Goal: Information Seeking & Learning: Learn about a topic

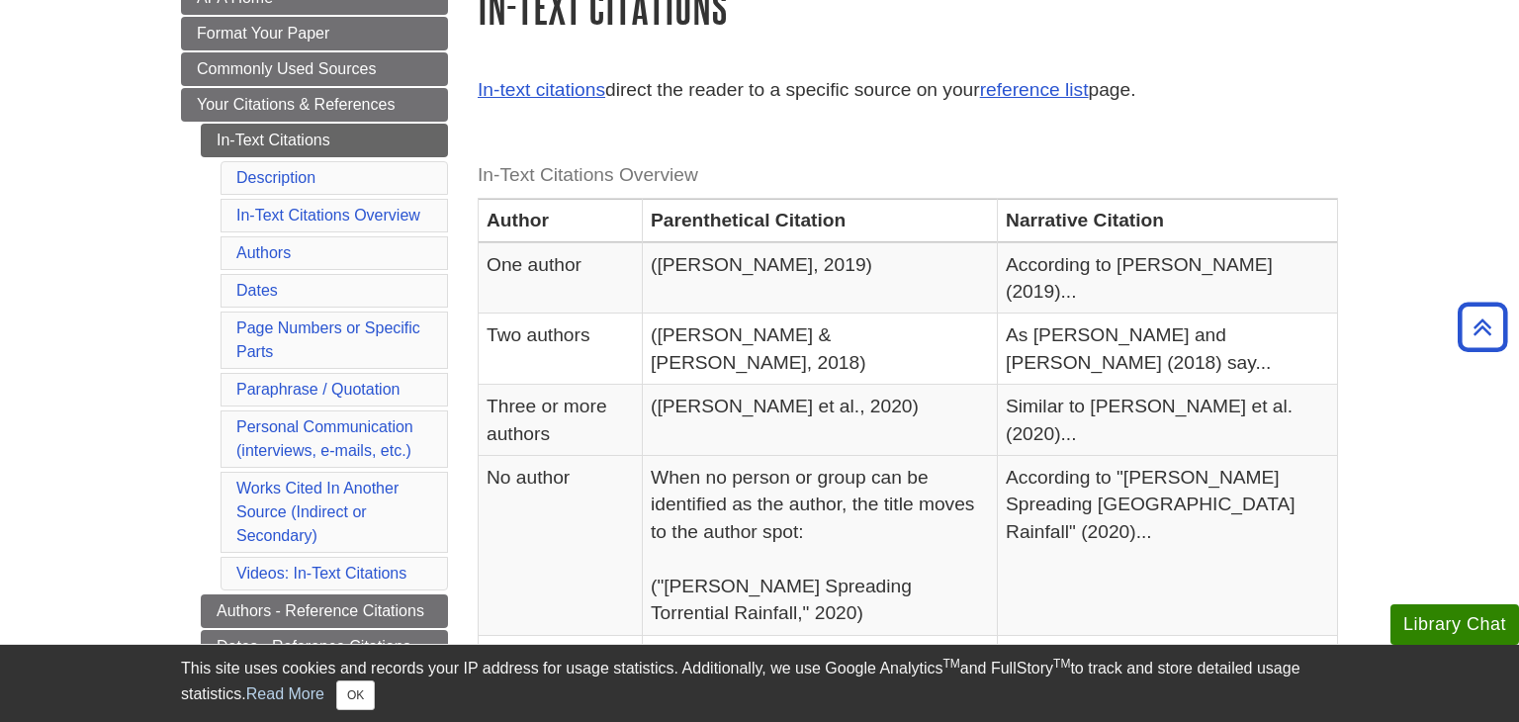
scroll to position [288, 0]
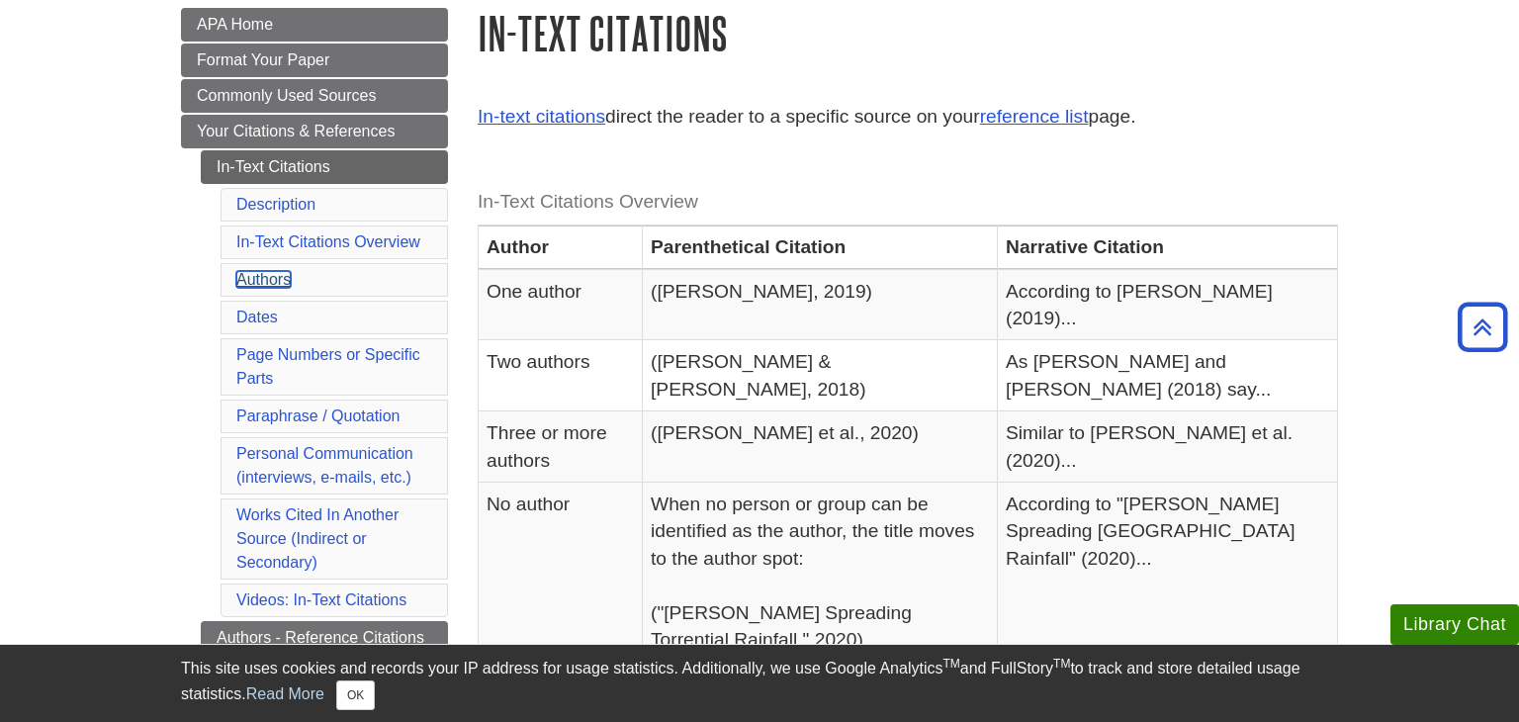
click at [280, 280] on link "Authors" at bounding box center [263, 279] width 54 height 17
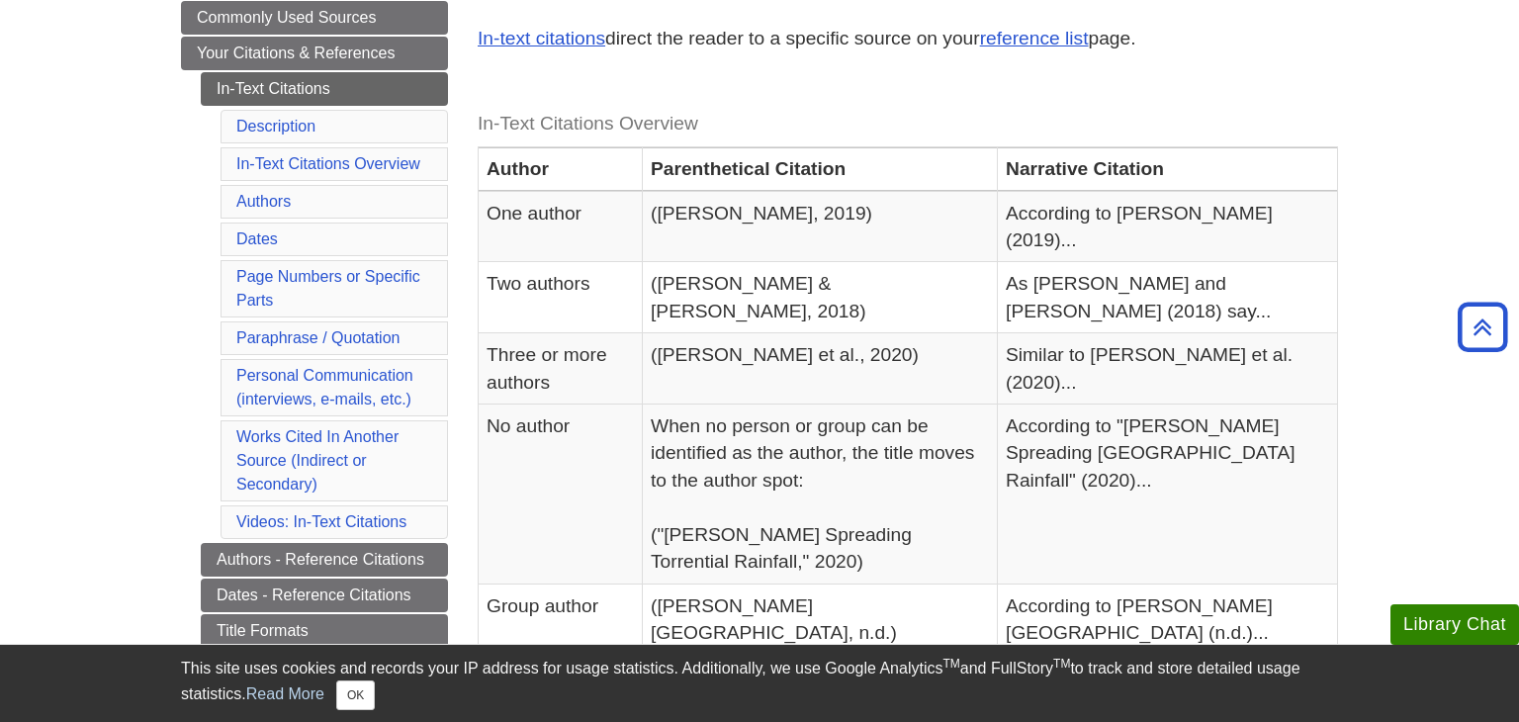
scroll to position [368, 0]
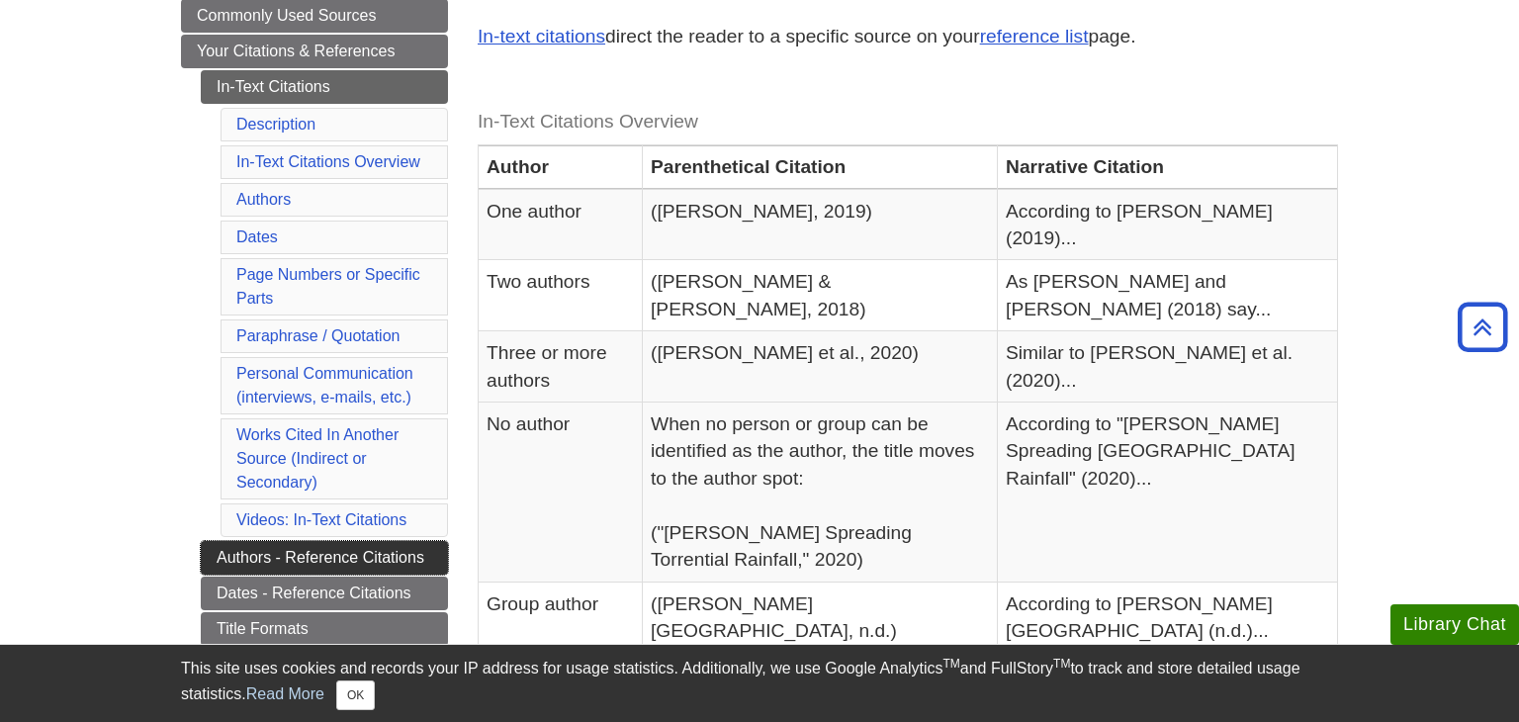
click at [373, 556] on link "Authors - Reference Citations" at bounding box center [324, 558] width 247 height 34
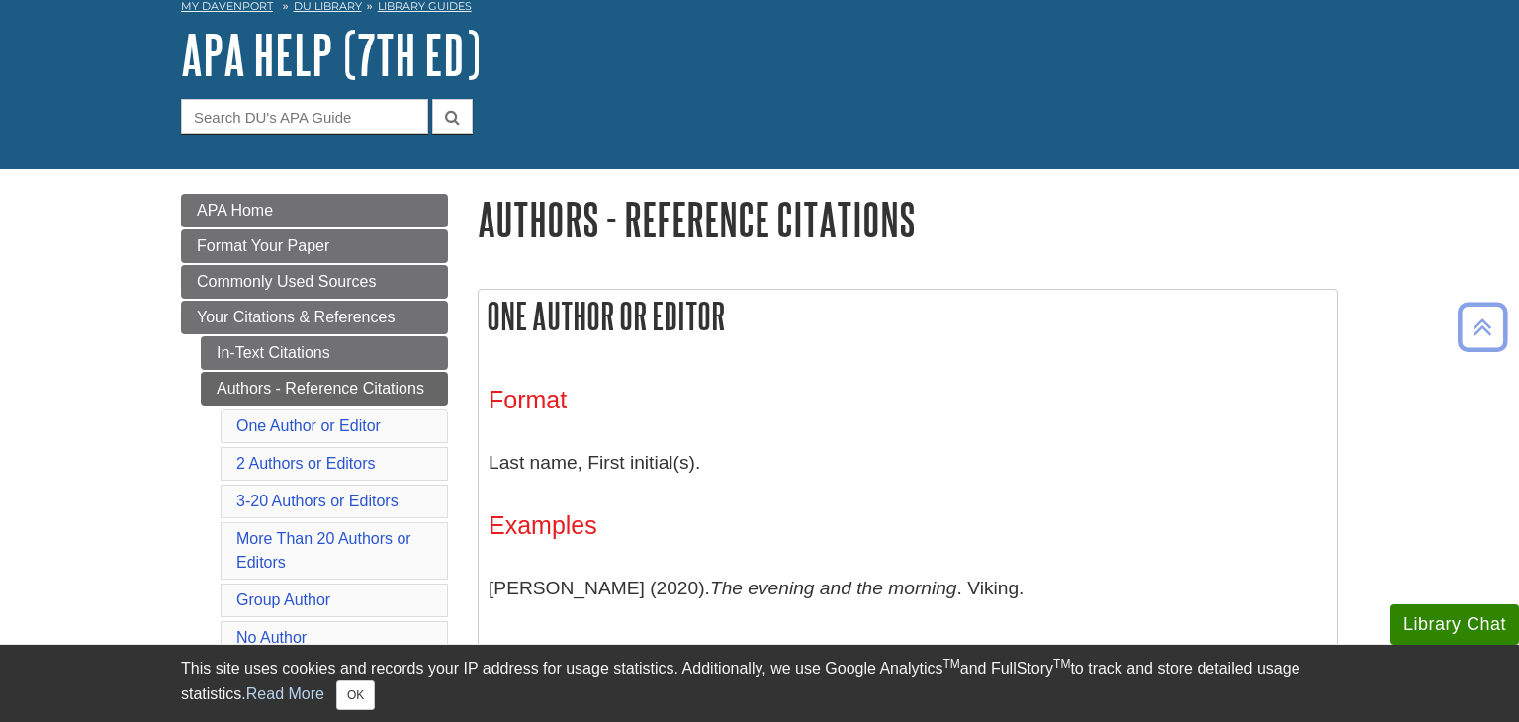
scroll to position [99, 0]
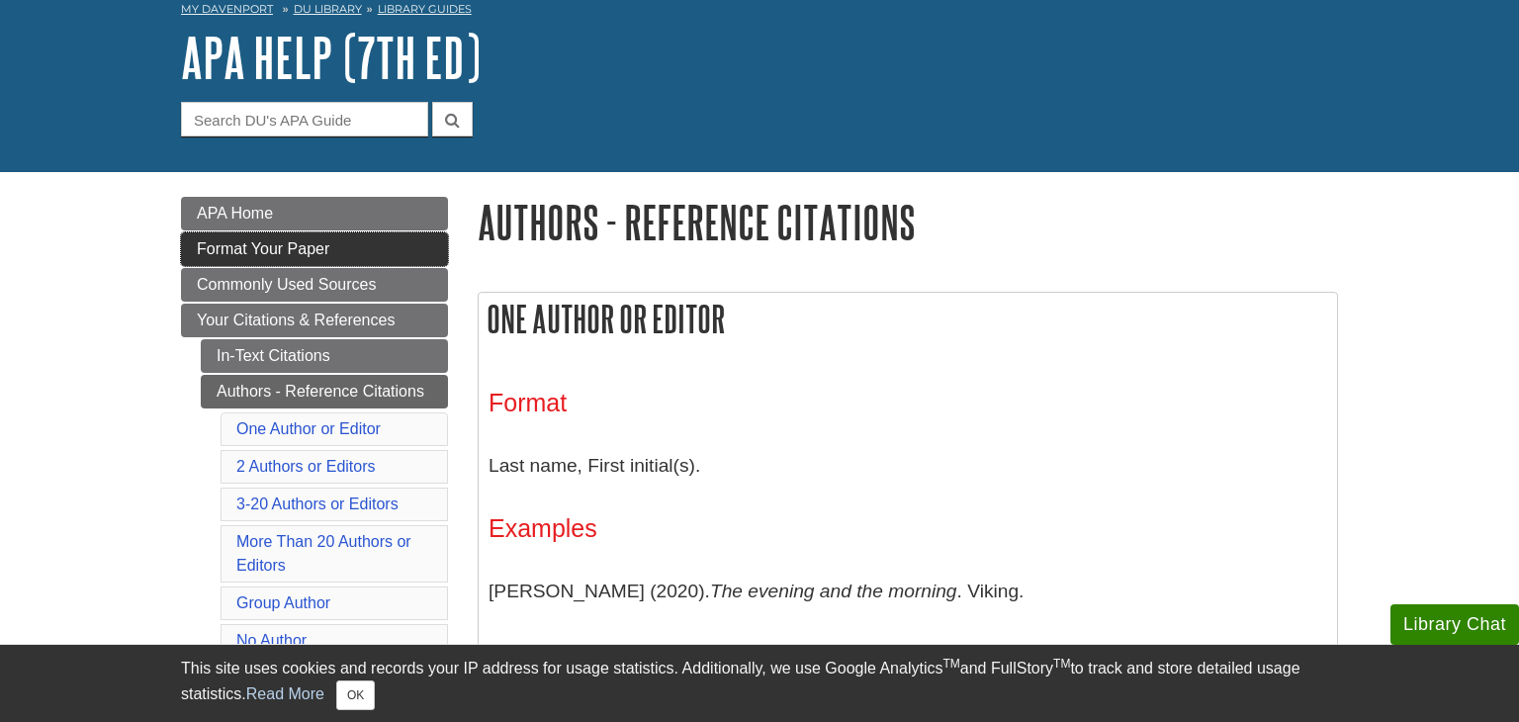
click at [263, 246] on span "Format Your Paper" at bounding box center [263, 248] width 133 height 17
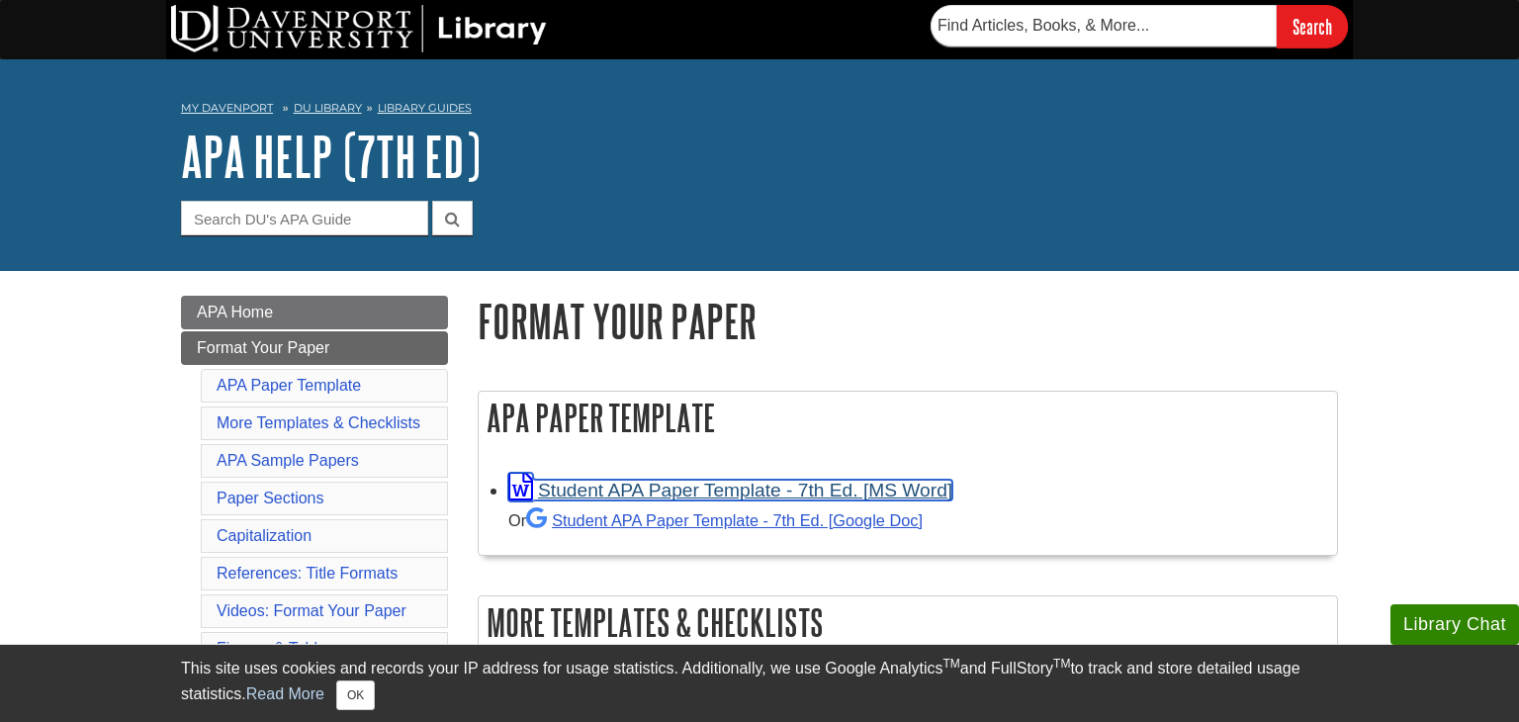
click at [880, 498] on link "Student APA Paper Template - 7th Ed. [MS Word]" at bounding box center [730, 490] width 444 height 21
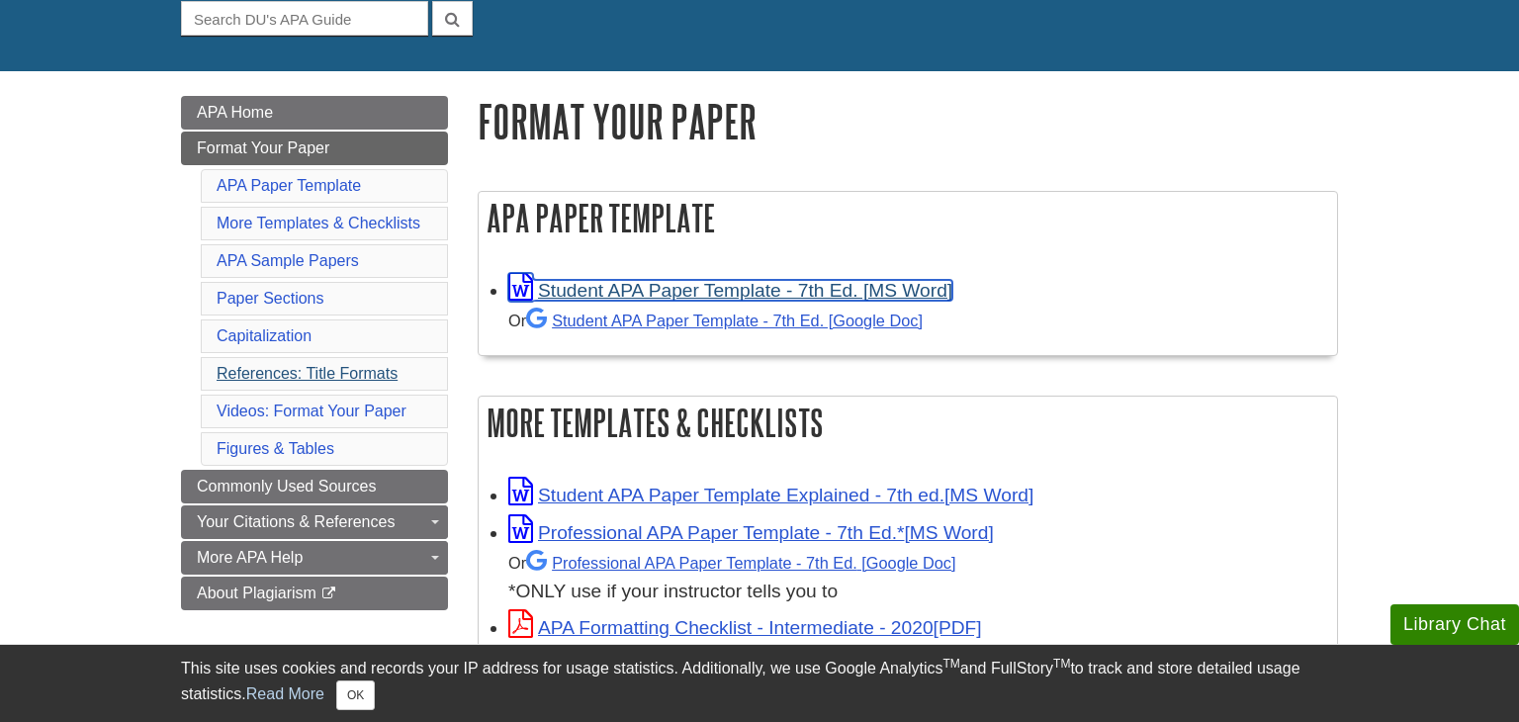
scroll to position [201, 0]
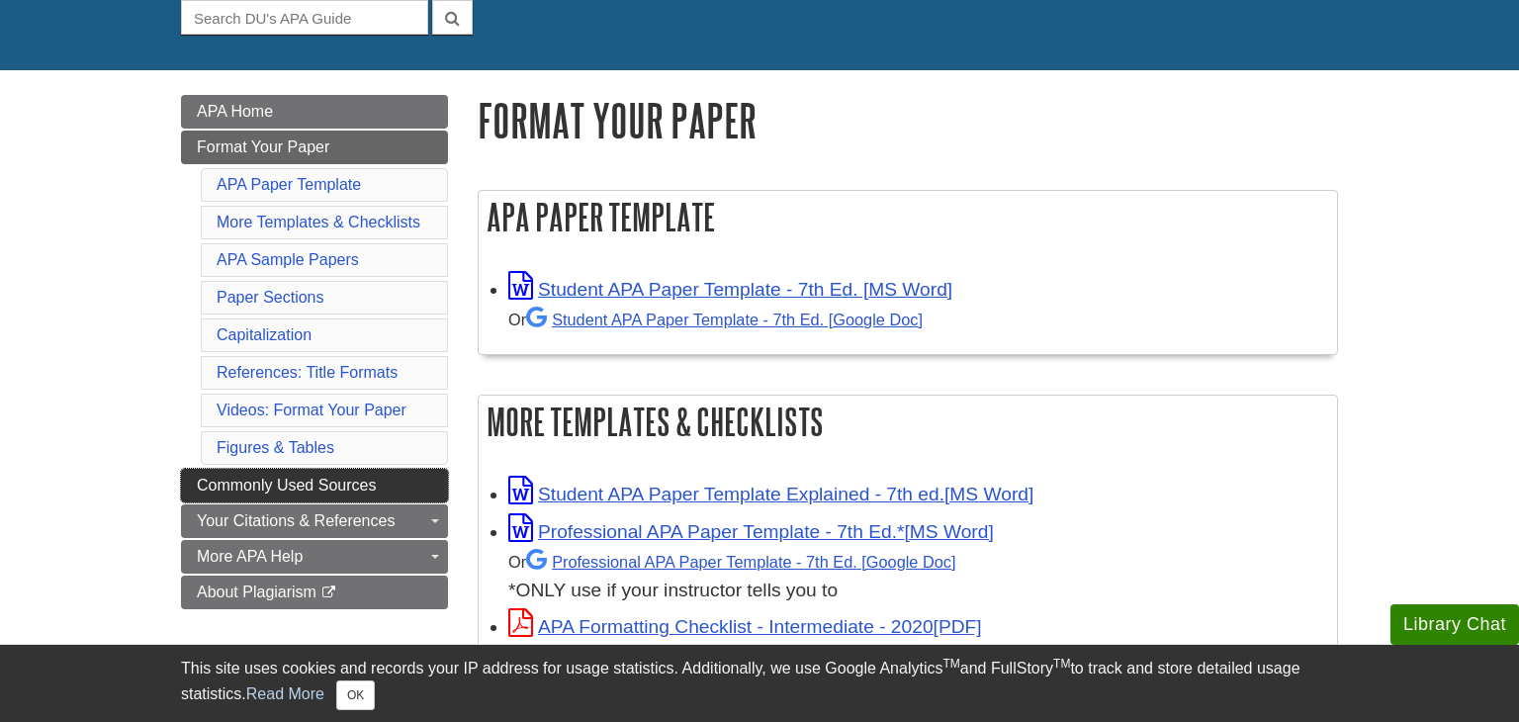
click at [341, 482] on span "Commonly Used Sources" at bounding box center [286, 485] width 179 height 17
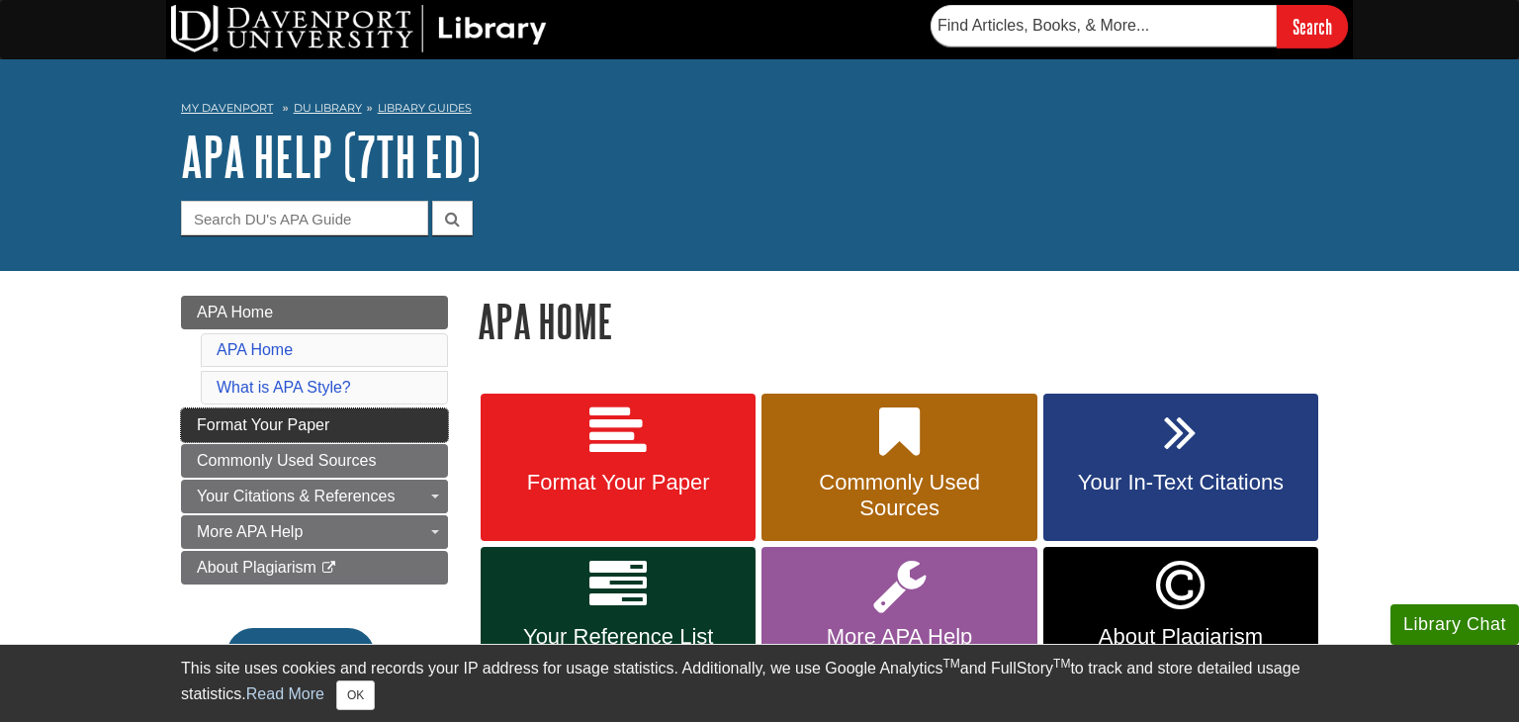
scroll to position [143, 0]
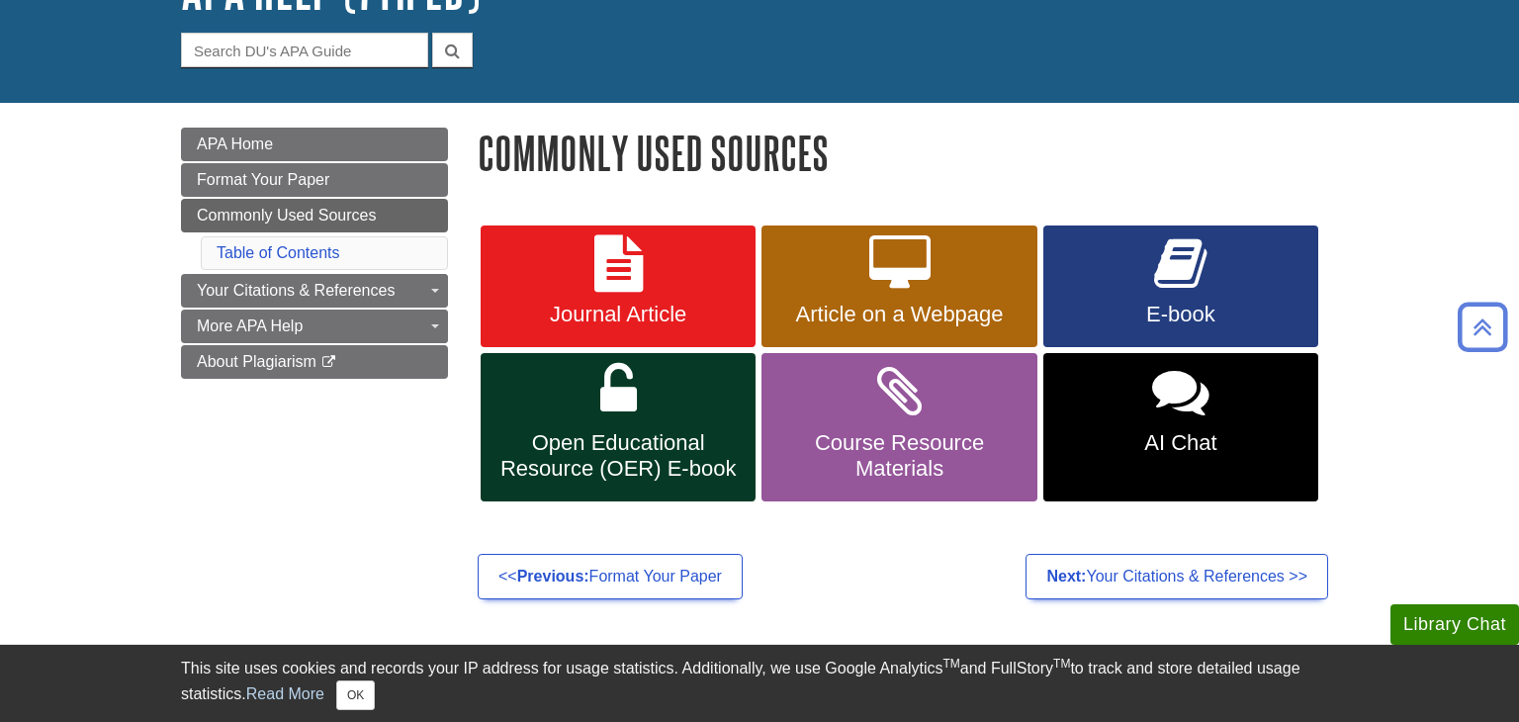
scroll to position [150, 0]
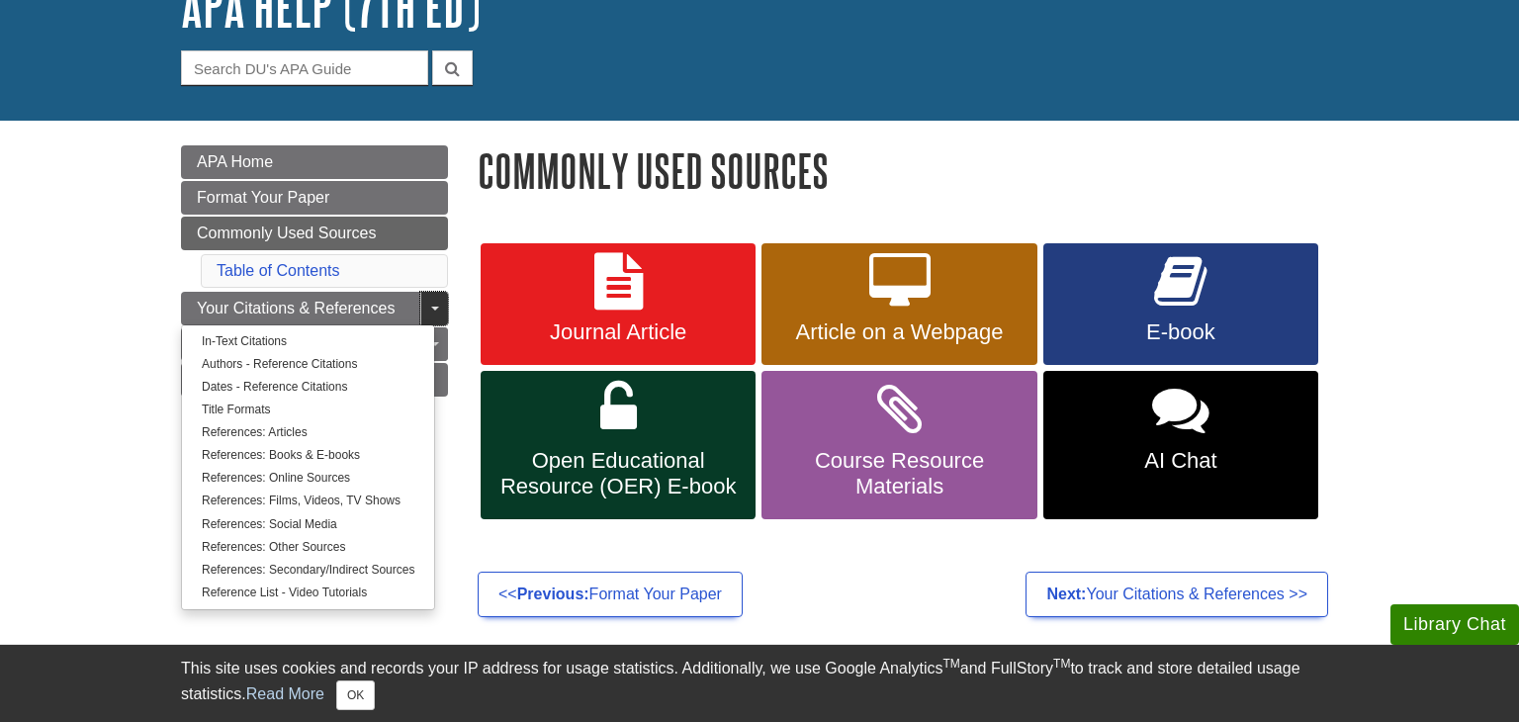
click at [436, 307] on span "Guide Page Menu" at bounding box center [435, 309] width 8 height 4
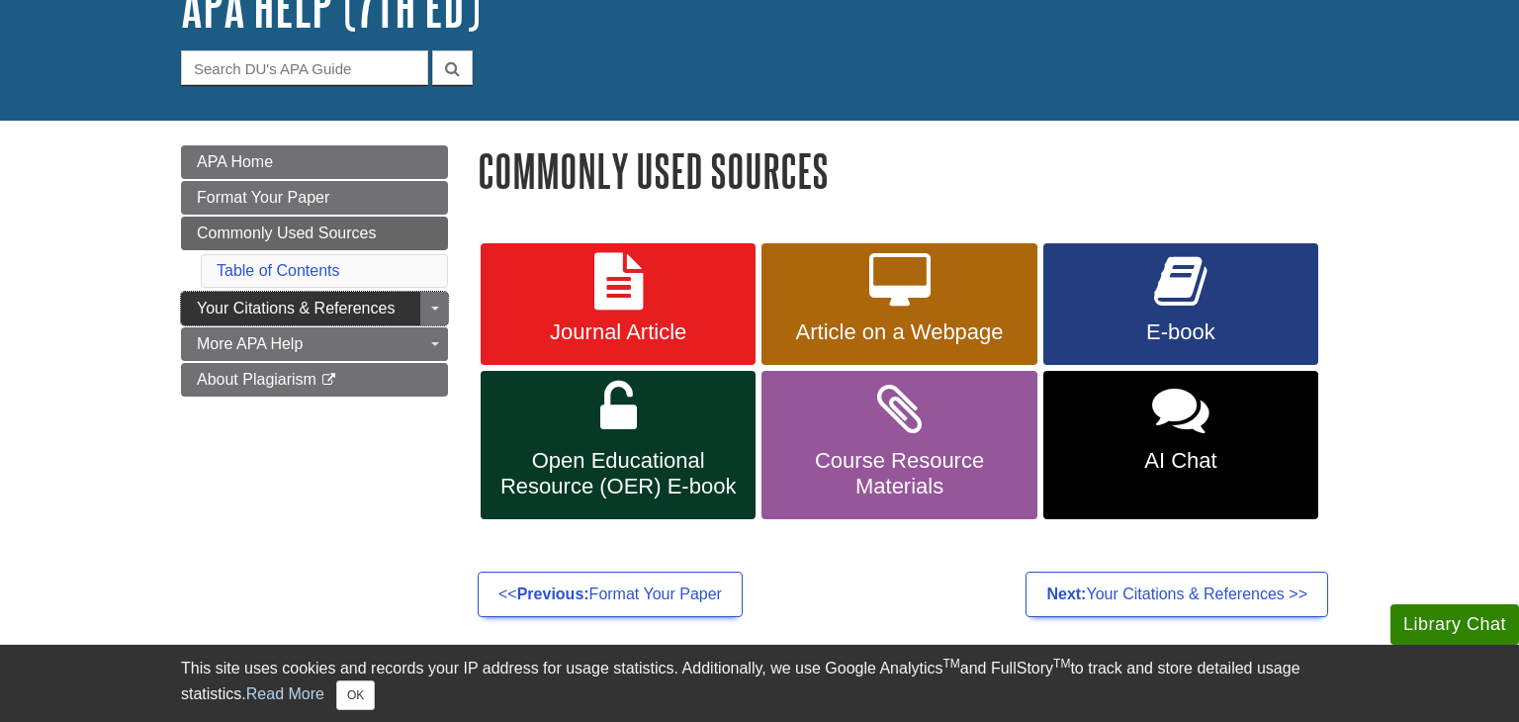
click at [394, 306] on span "Your Citations & References" at bounding box center [296, 308] width 198 height 17
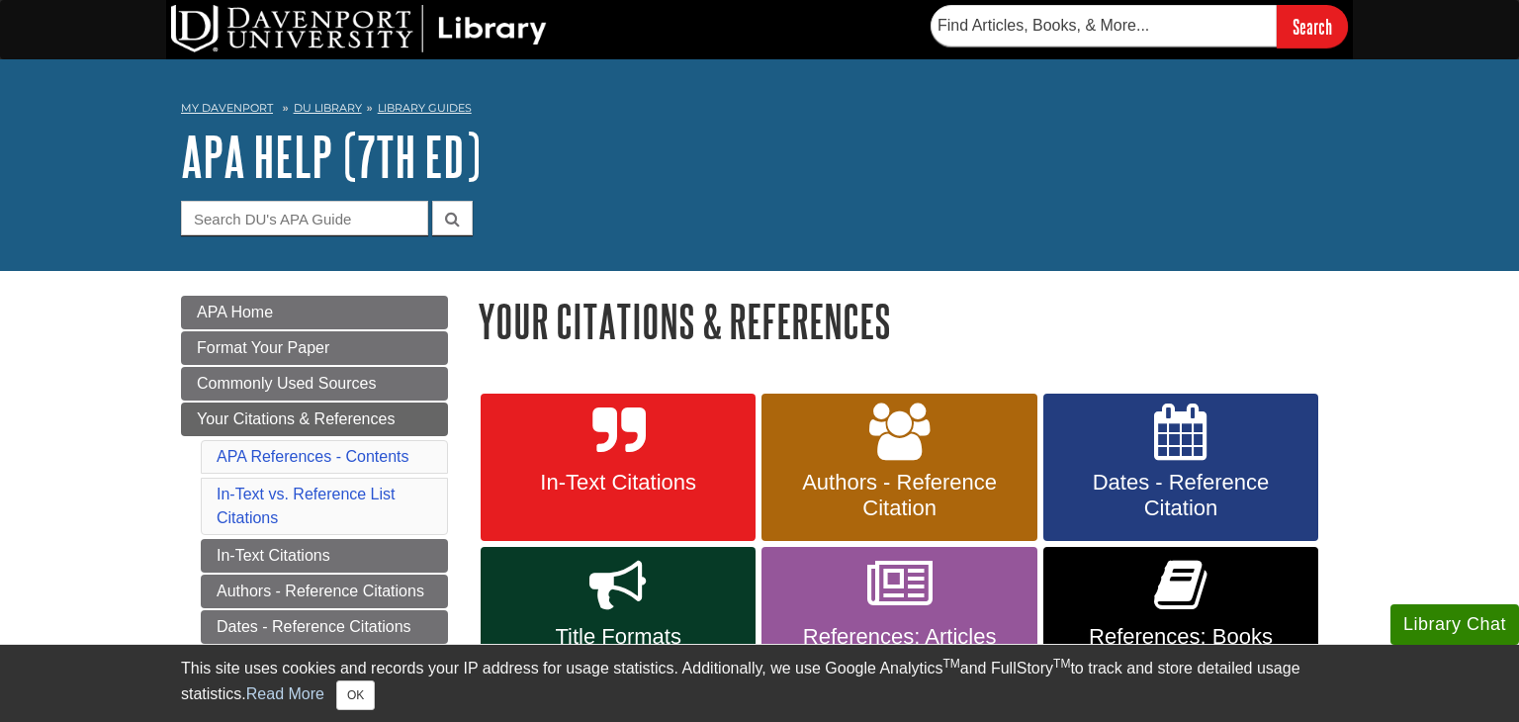
click at [383, 507] on li "In-Text vs. Reference List Citations" at bounding box center [324, 506] width 247 height 57
click at [385, 586] on link "Authors - Reference Citations" at bounding box center [324, 592] width 247 height 34
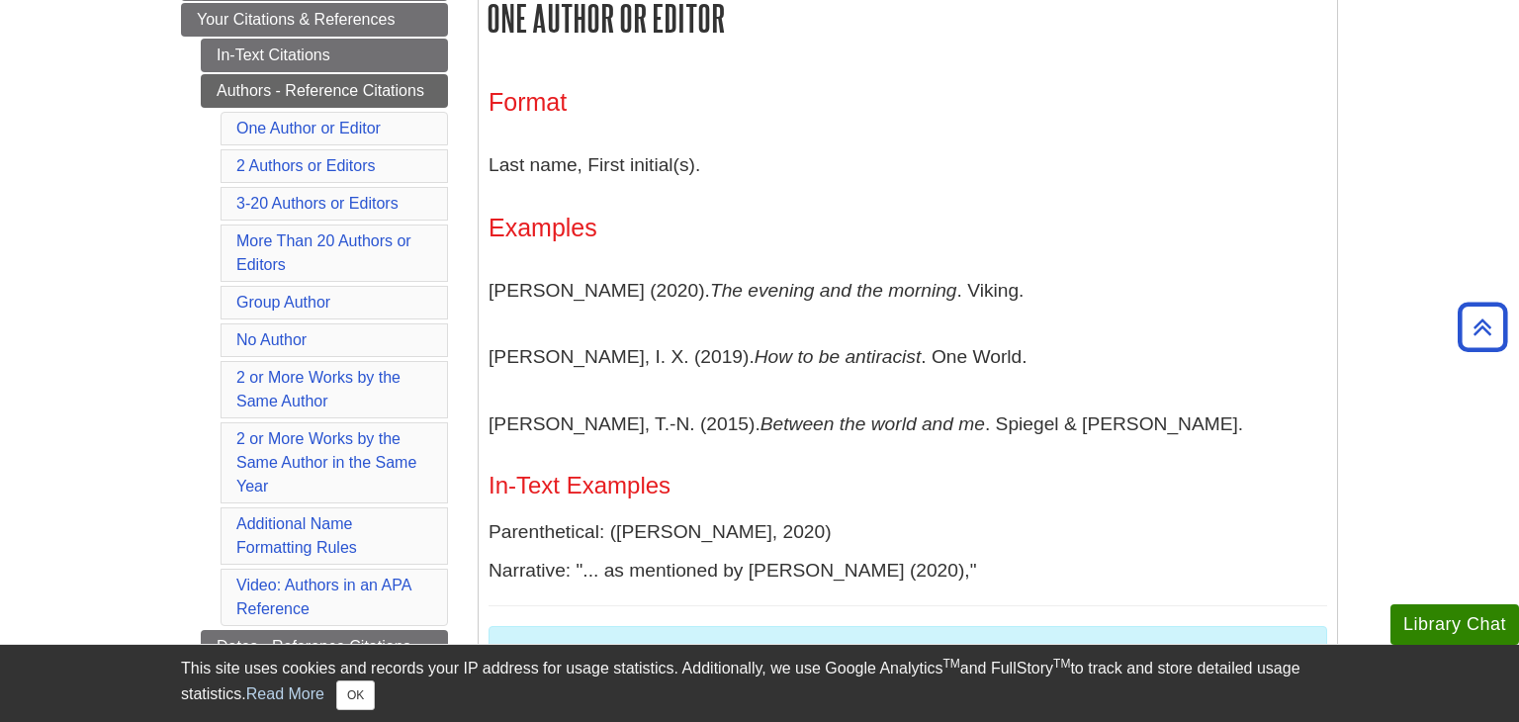
scroll to position [399, 0]
click at [309, 133] on link "One Author or Editor" at bounding box center [308, 129] width 144 height 17
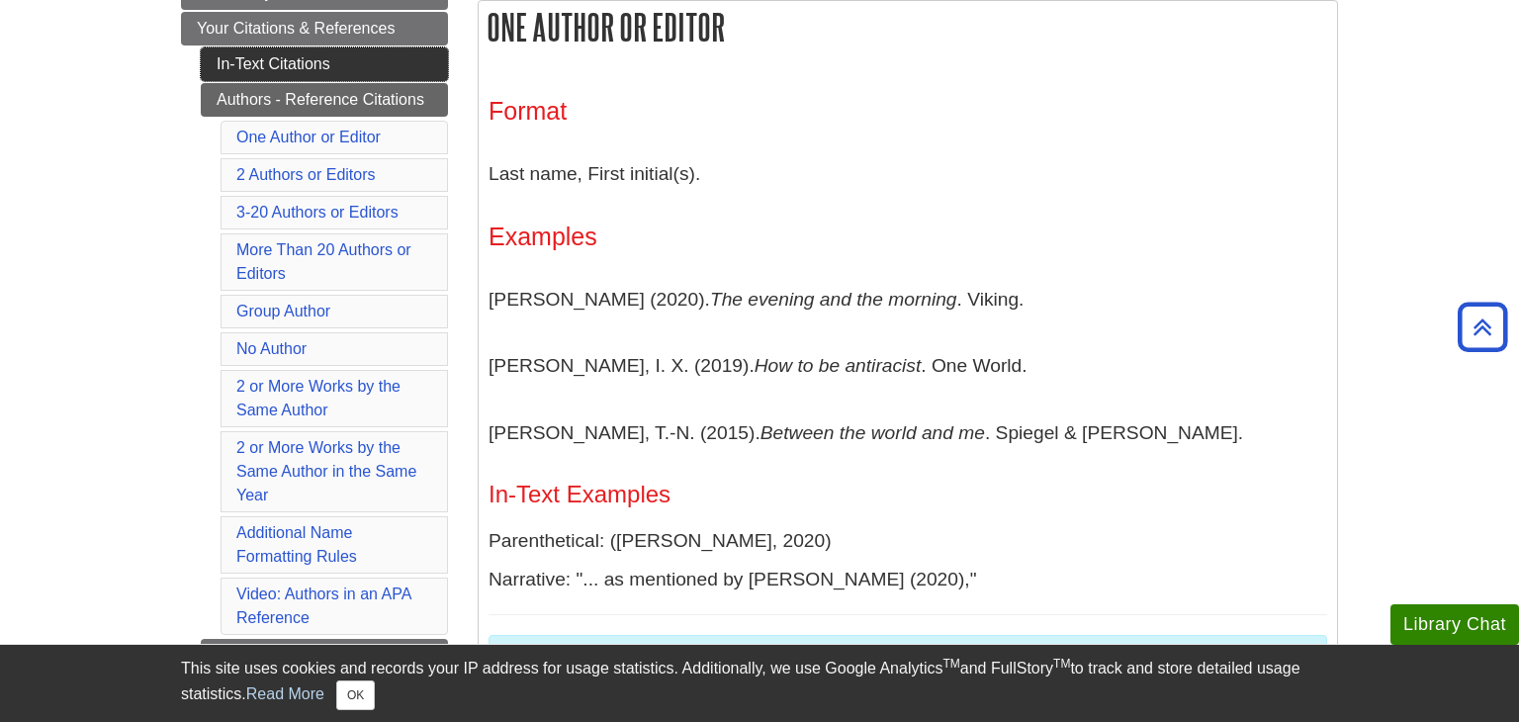
click at [303, 57] on link "In-Text Citations" at bounding box center [324, 64] width 247 height 34
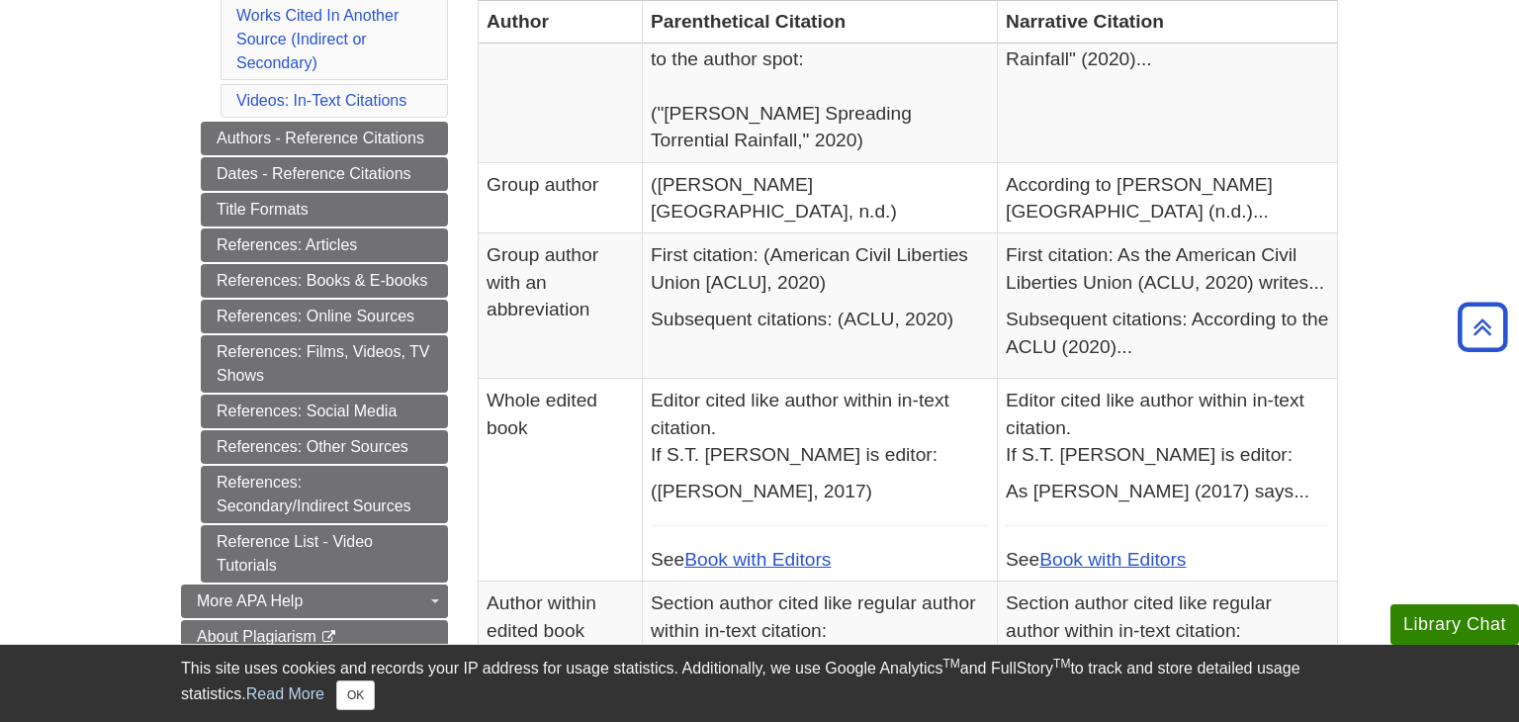
scroll to position [786, 0]
click at [323, 279] on link "References: Books & E-books" at bounding box center [324, 282] width 247 height 34
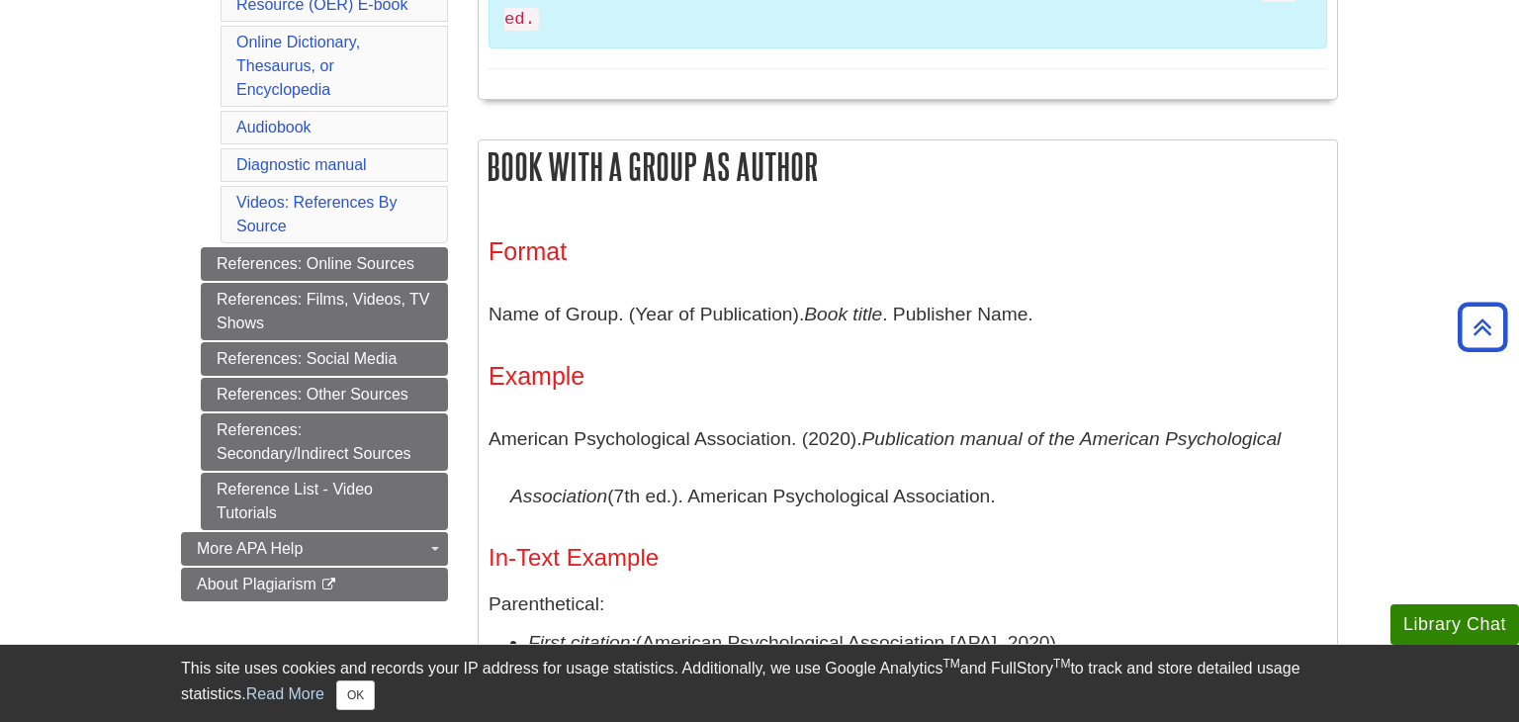
scroll to position [908, 0]
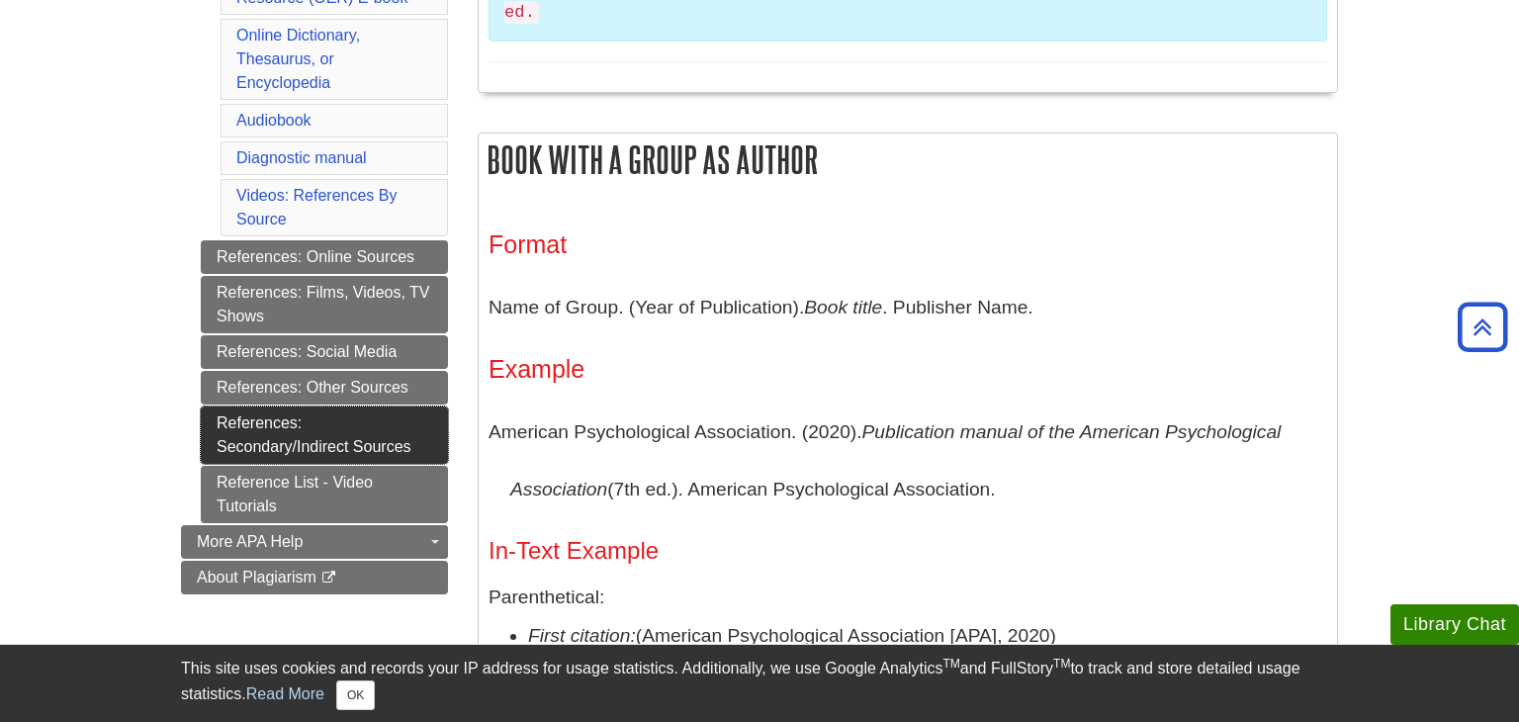
click at [363, 406] on link "References: Secondary/Indirect Sources" at bounding box center [324, 434] width 247 height 57
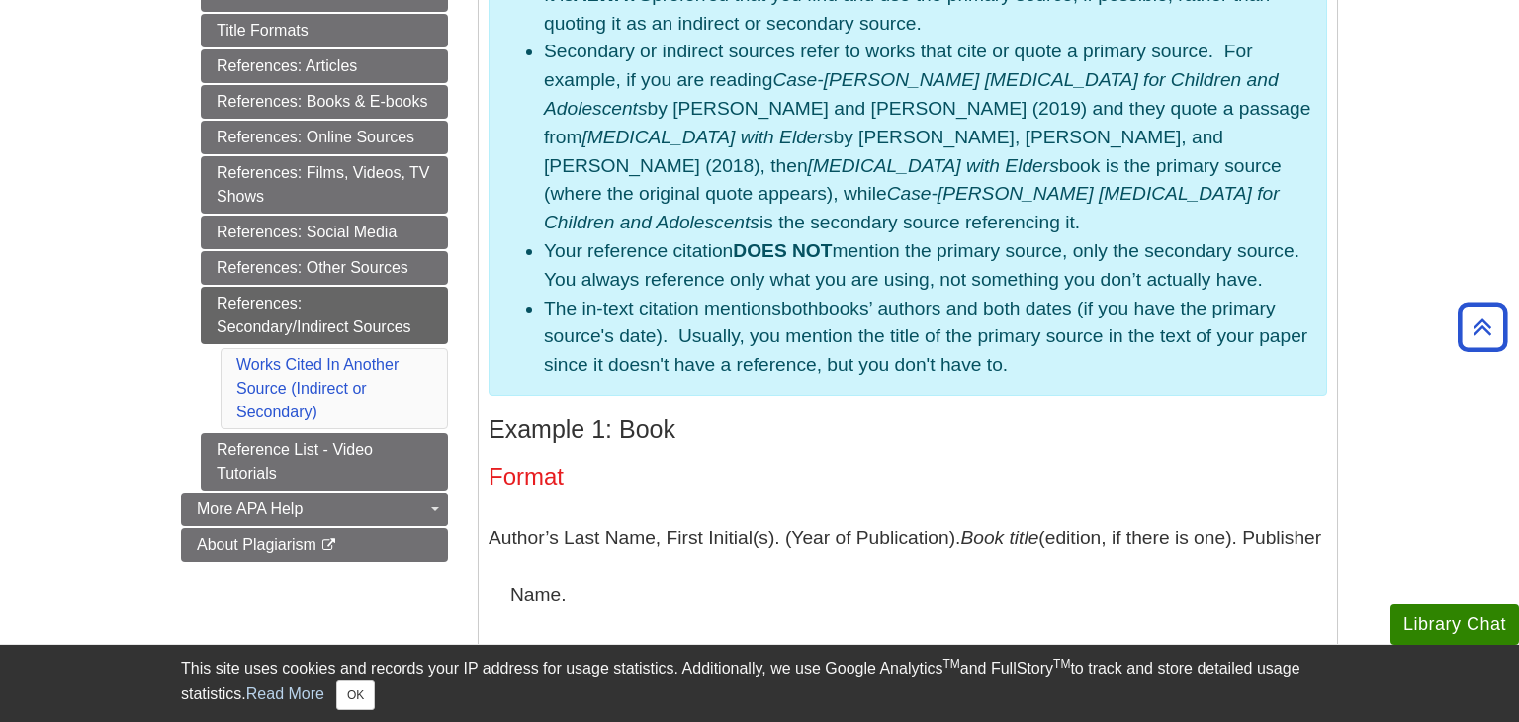
scroll to position [513, 0]
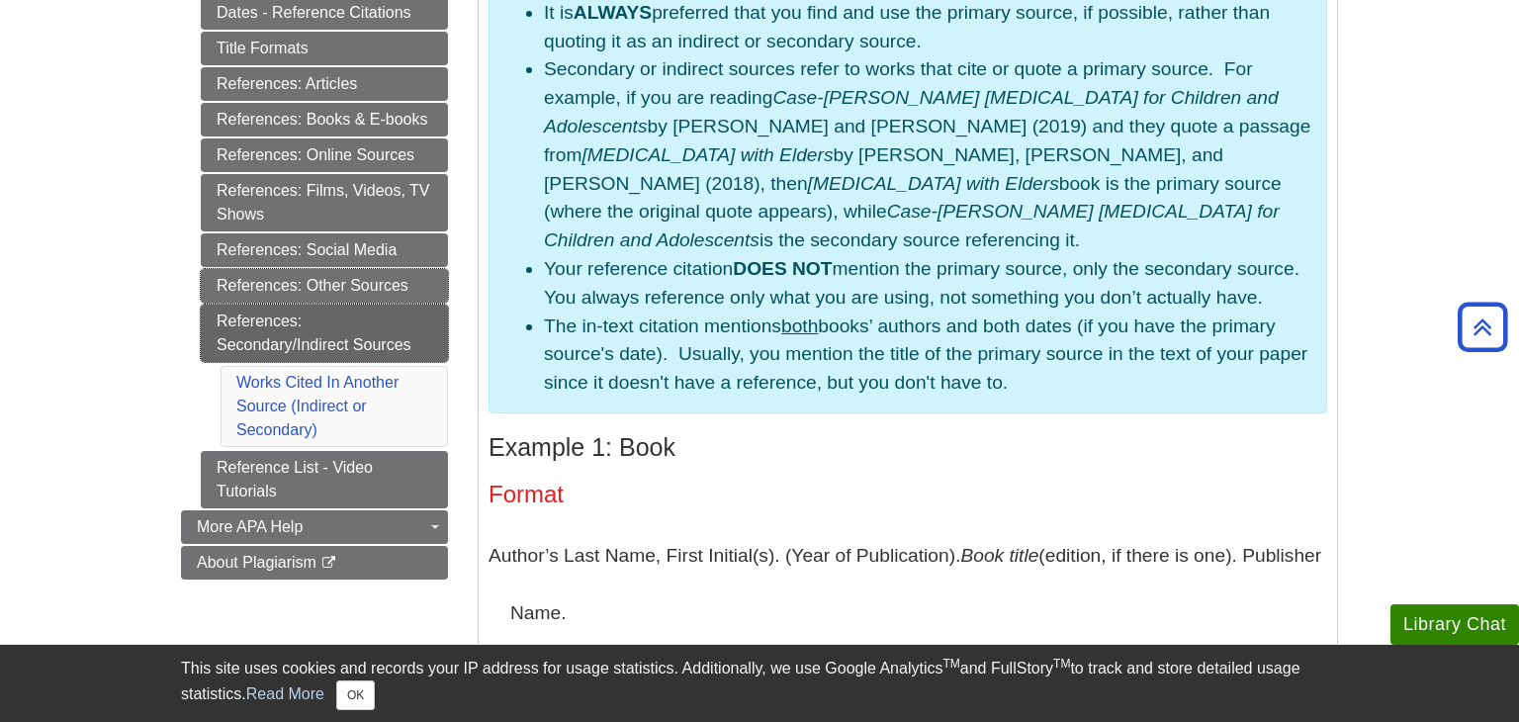
click at [401, 273] on link "References: Other Sources" at bounding box center [324, 286] width 247 height 34
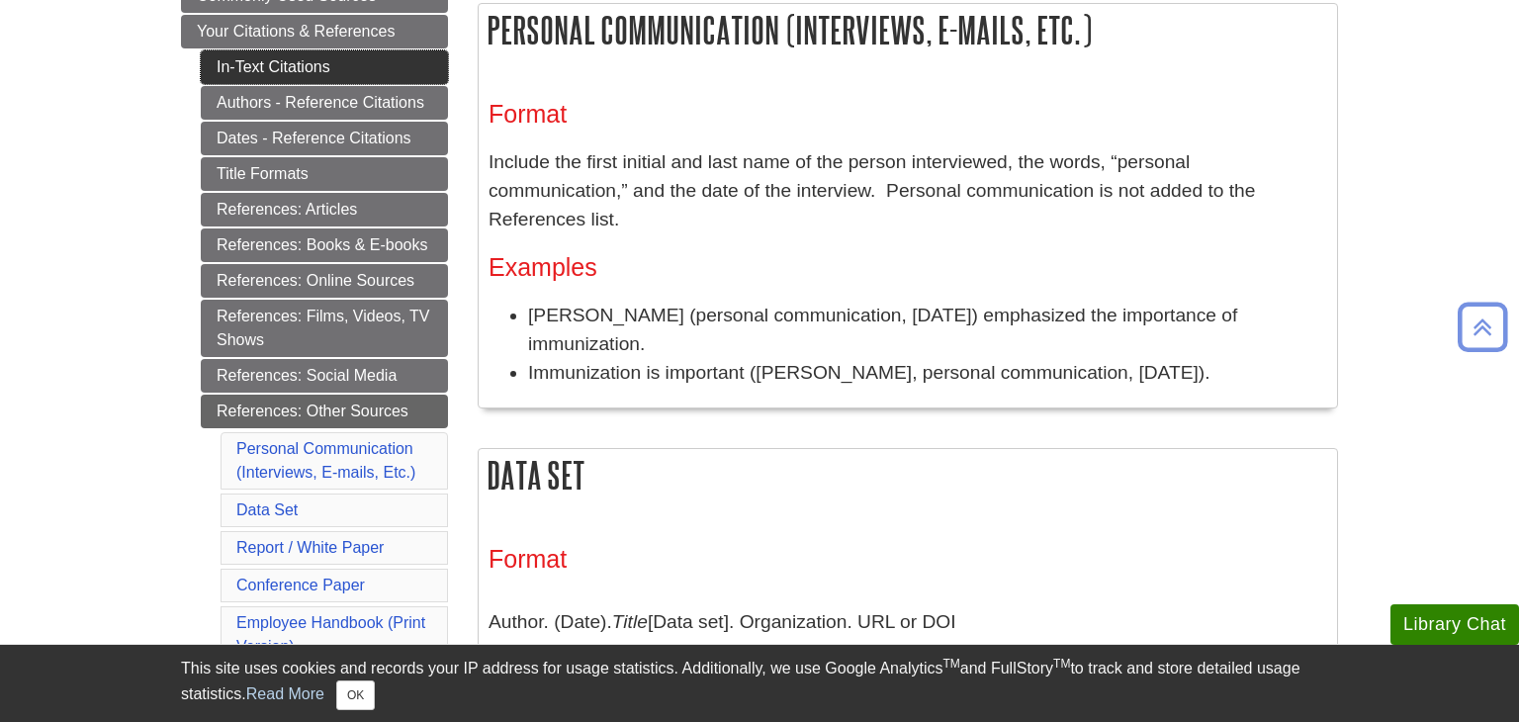
scroll to position [399, 0]
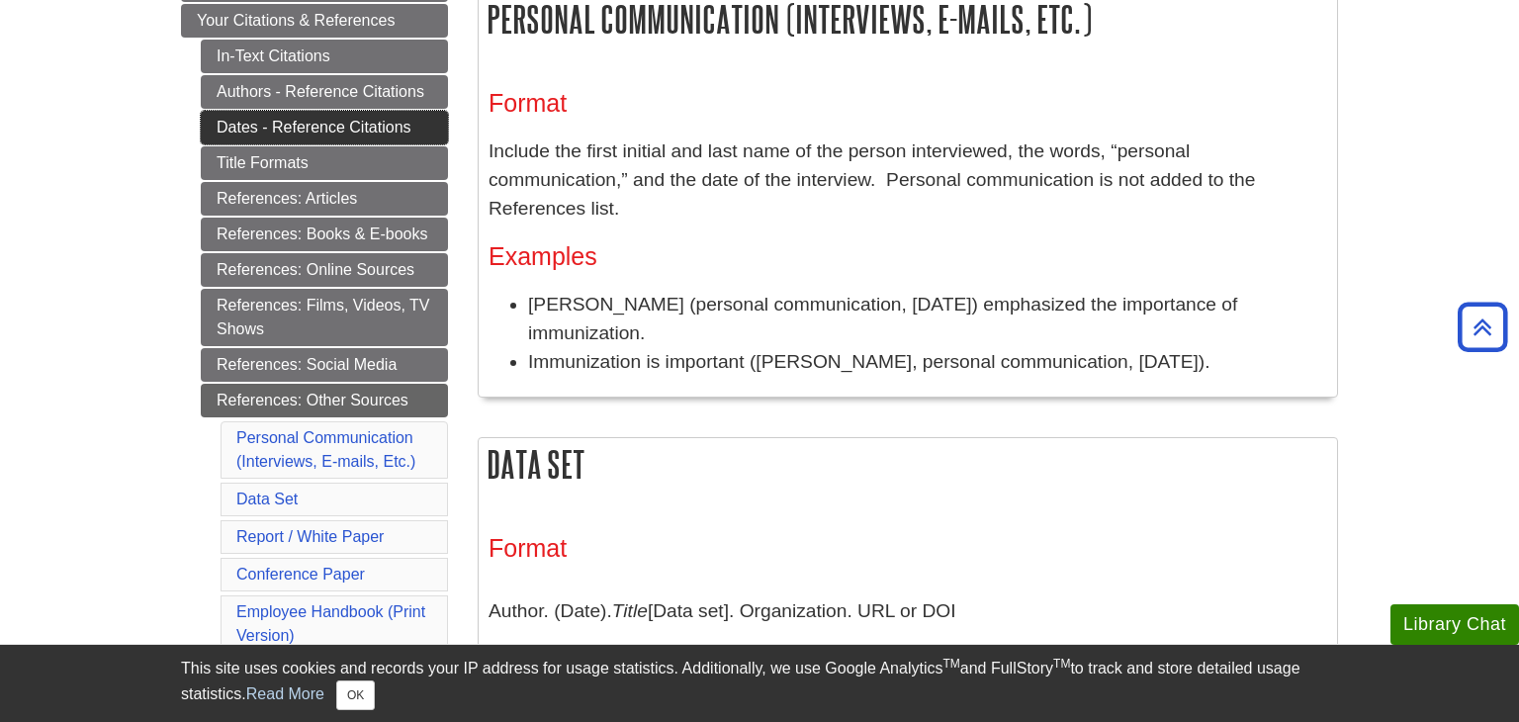
click at [359, 134] on link "Dates - Reference Citations" at bounding box center [324, 128] width 247 height 34
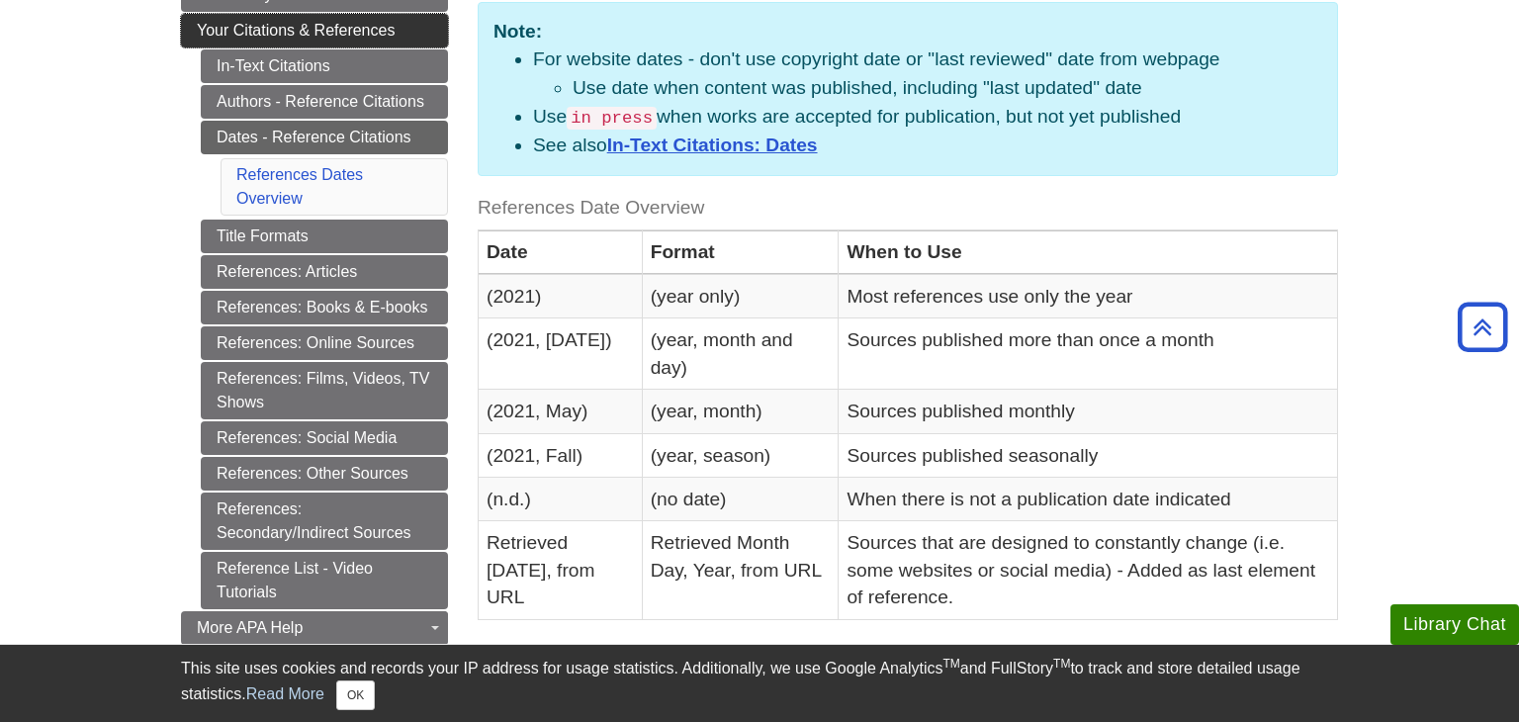
scroll to position [396, 0]
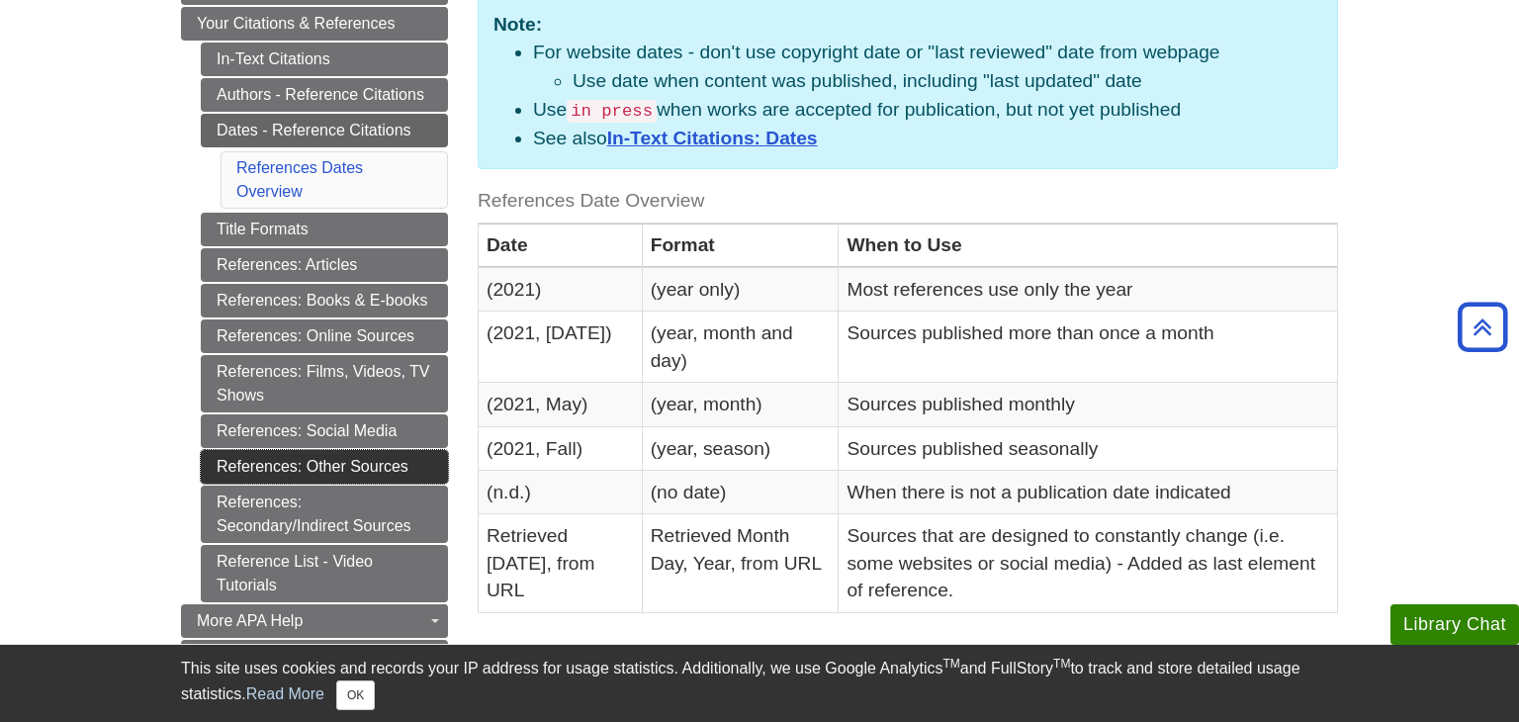
click at [388, 459] on link "References: Other Sources" at bounding box center [324, 467] width 247 height 34
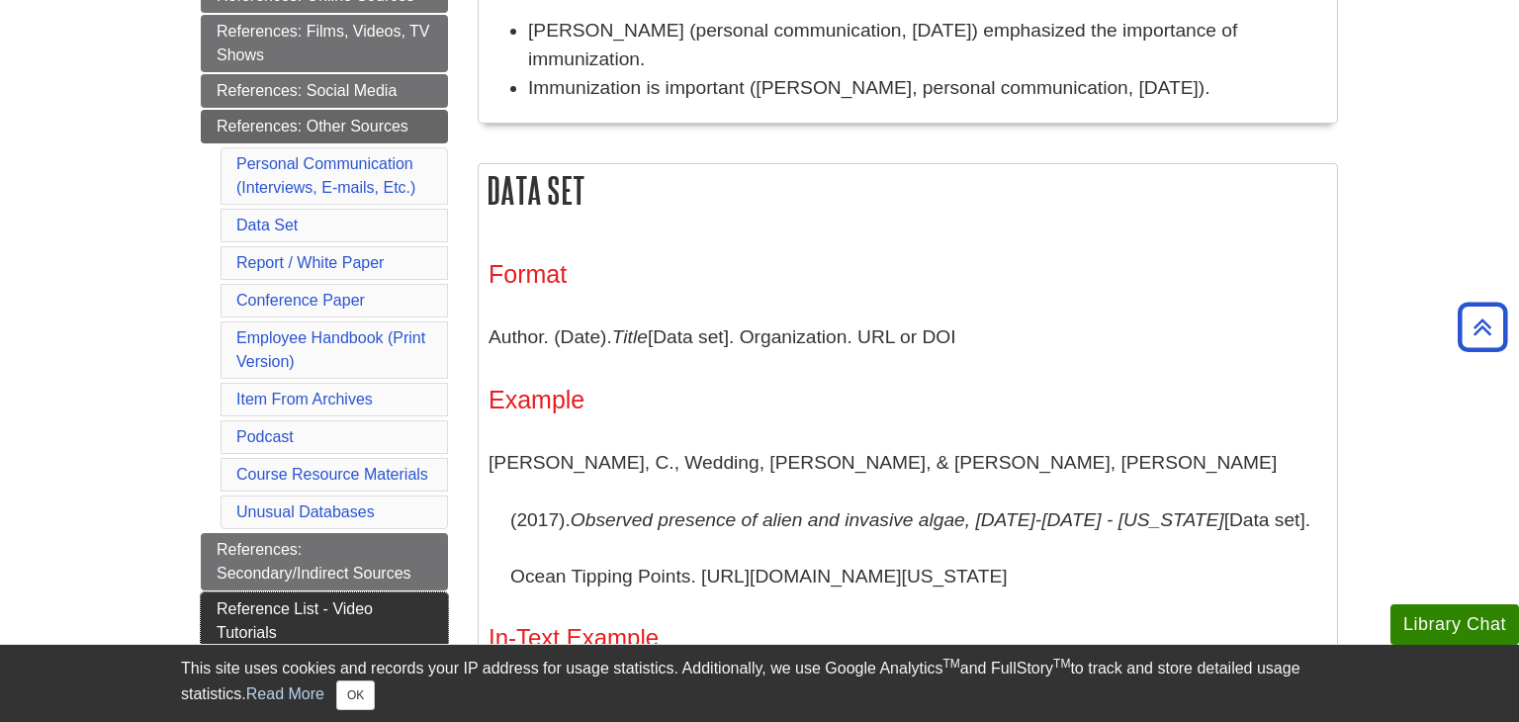
scroll to position [674, 0]
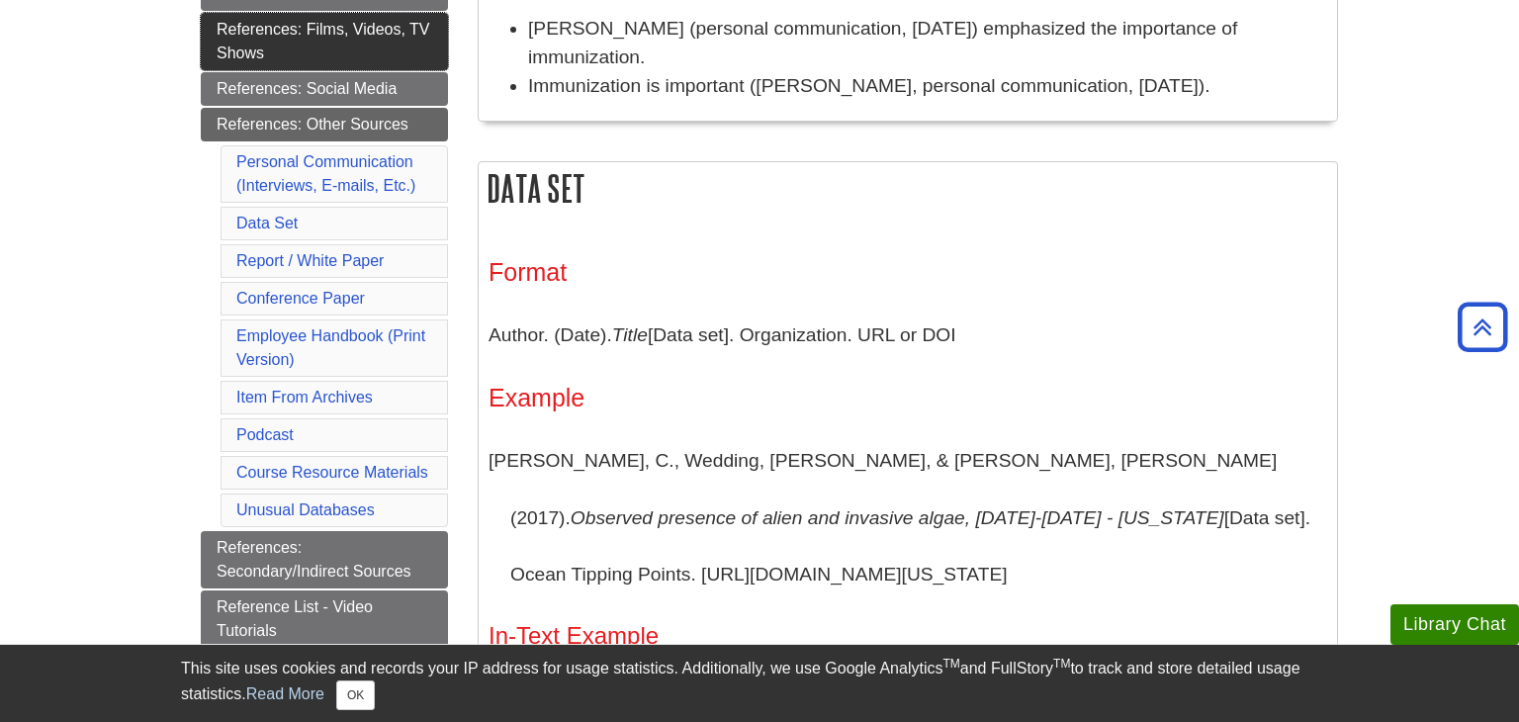
click at [336, 41] on link "References: Films, Videos, TV Shows" at bounding box center [324, 41] width 247 height 57
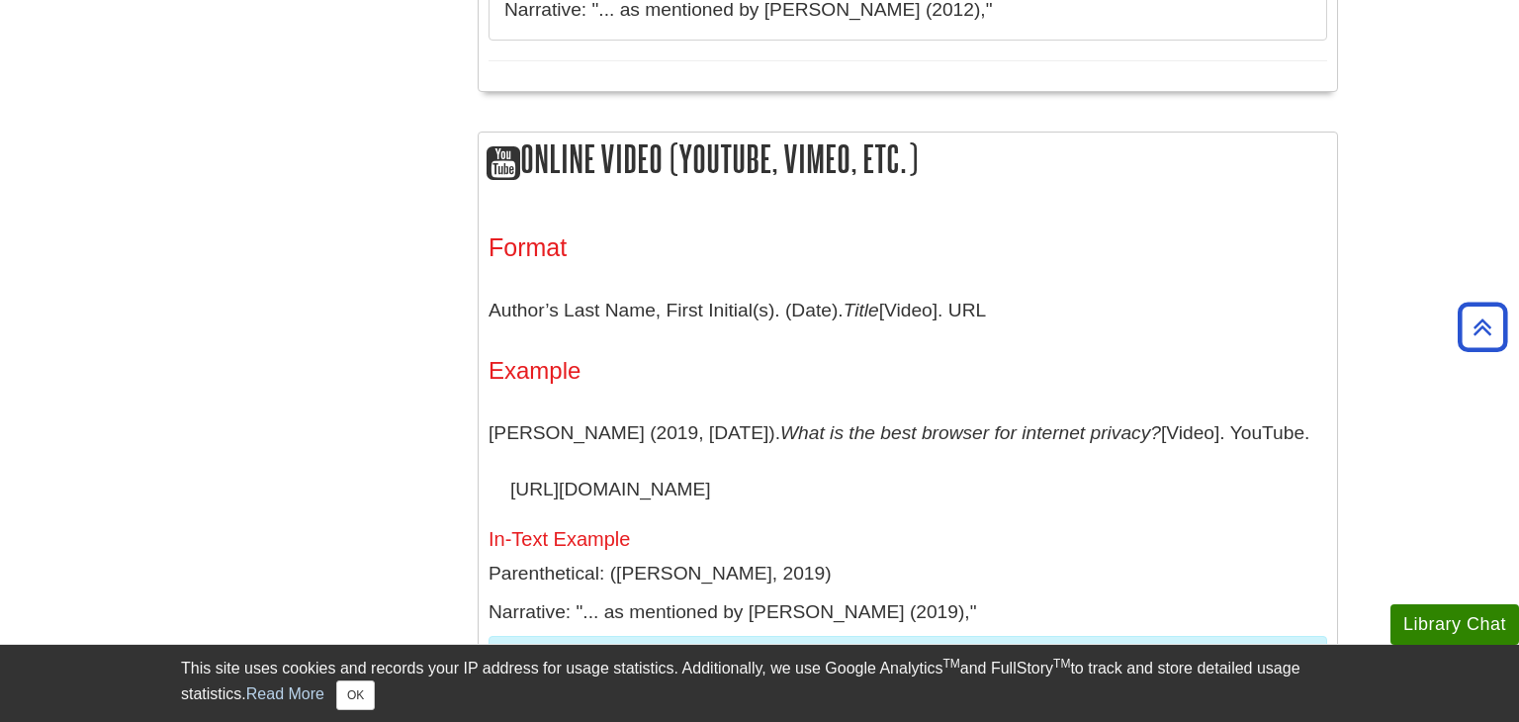
scroll to position [1546, 0]
